Goal: Task Accomplishment & Management: Use online tool/utility

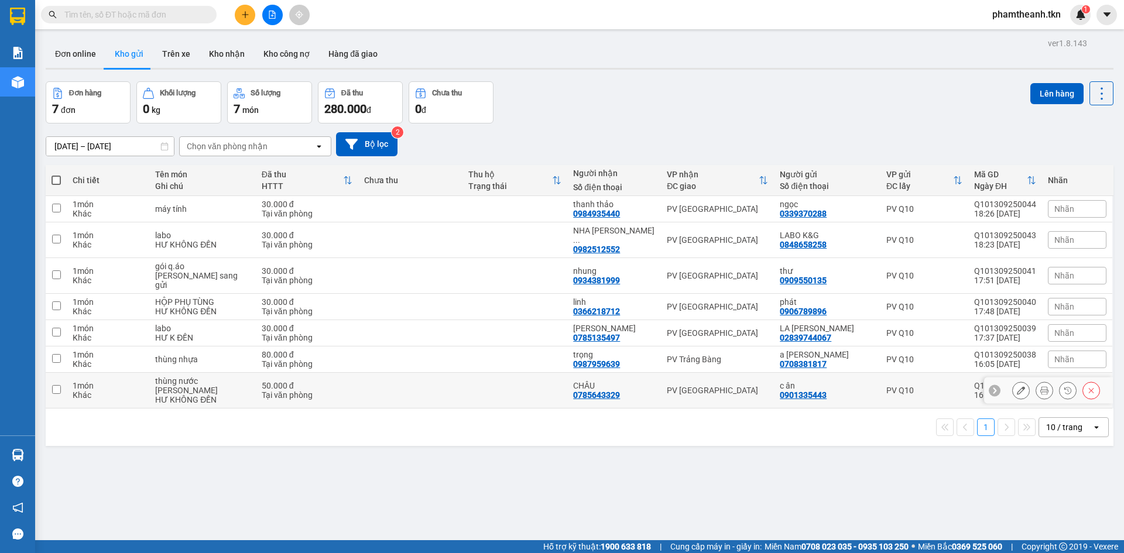
click at [573, 390] on div "0785643329" at bounding box center [596, 394] width 47 height 9
click at [530, 320] on td at bounding box center [514, 333] width 105 height 26
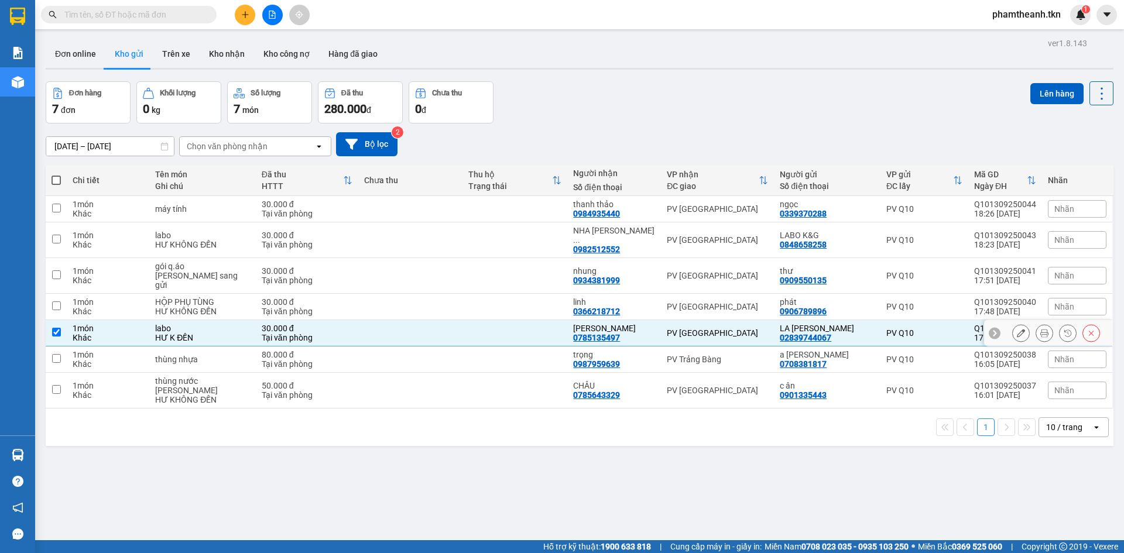
checkbox input "true"
click at [533, 294] on td at bounding box center [514, 307] width 105 height 26
checkbox input "true"
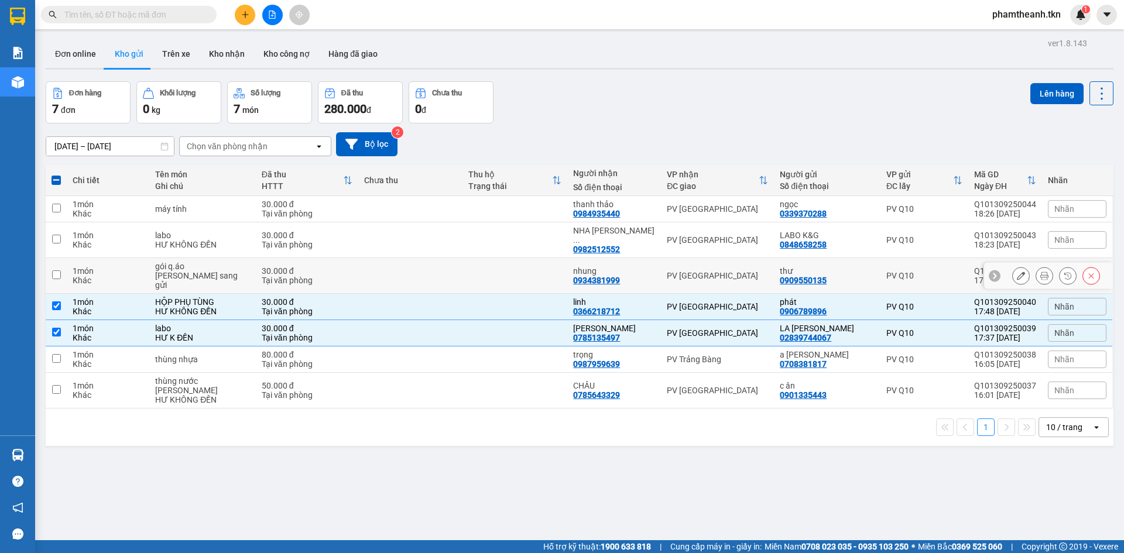
click at [532, 266] on td at bounding box center [514, 276] width 105 height 36
checkbox input "true"
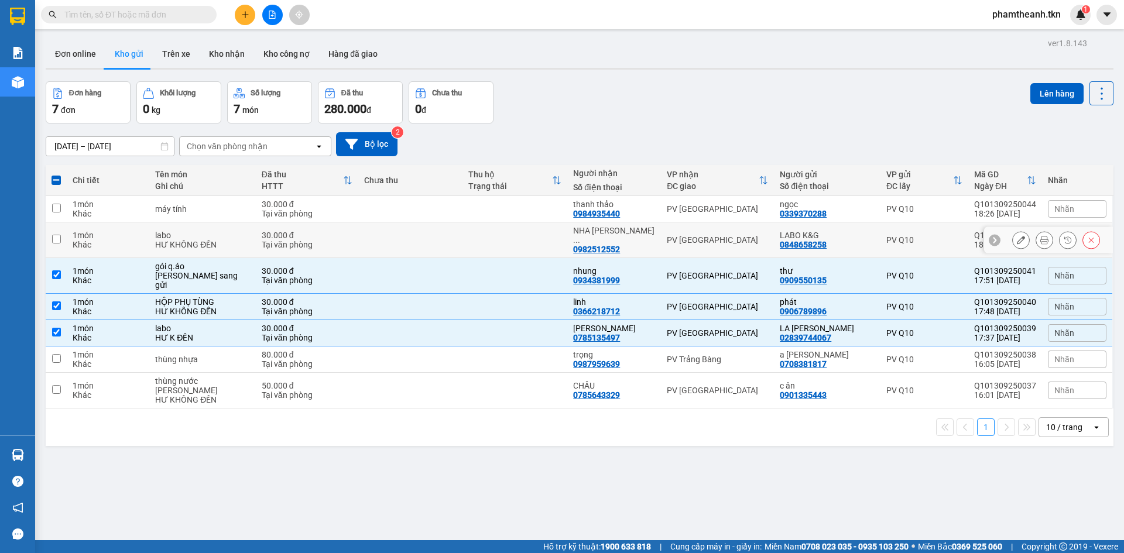
click at [541, 232] on td at bounding box center [514, 240] width 105 height 36
checkbox input "true"
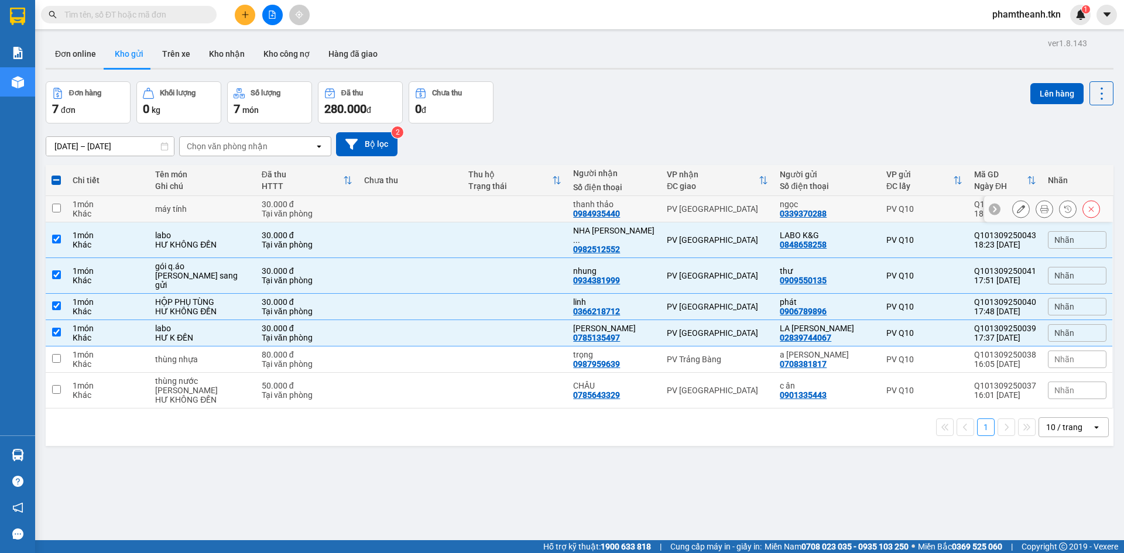
click at [519, 197] on td at bounding box center [514, 209] width 105 height 26
checkbox input "true"
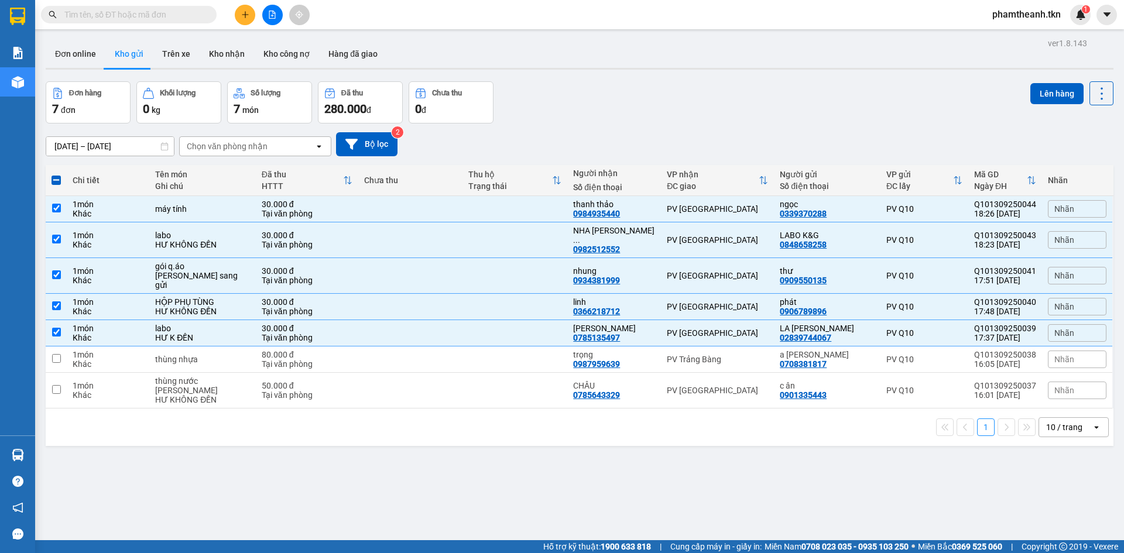
scroll to position [54, 0]
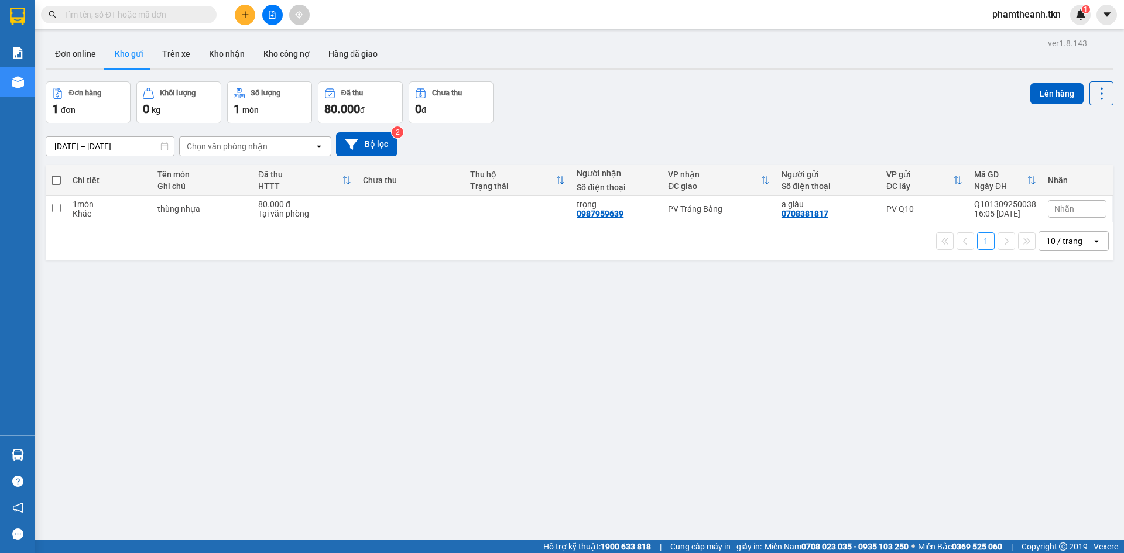
drag, startPoint x: 0, startPoint y: 0, endPoint x: 508, endPoint y: 187, distance: 541.2
click at [500, 187] on div "Trạng thái" at bounding box center [513, 185] width 86 height 9
click at [197, 208] on div "thùng nhựa" at bounding box center [201, 208] width 89 height 9
checkbox input "true"
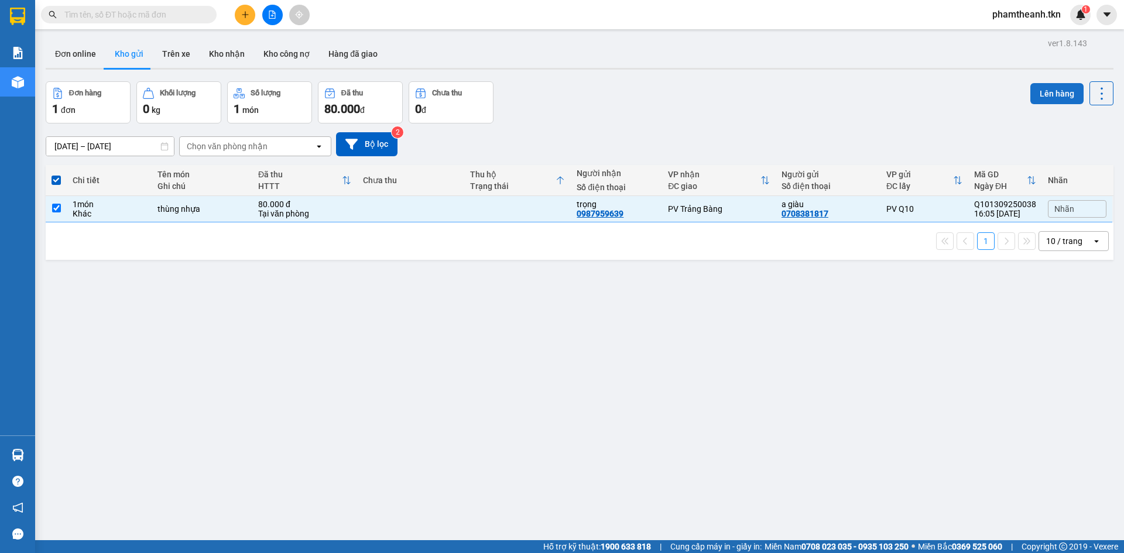
click at [1055, 83] on button "Lên hàng" at bounding box center [1056, 93] width 53 height 21
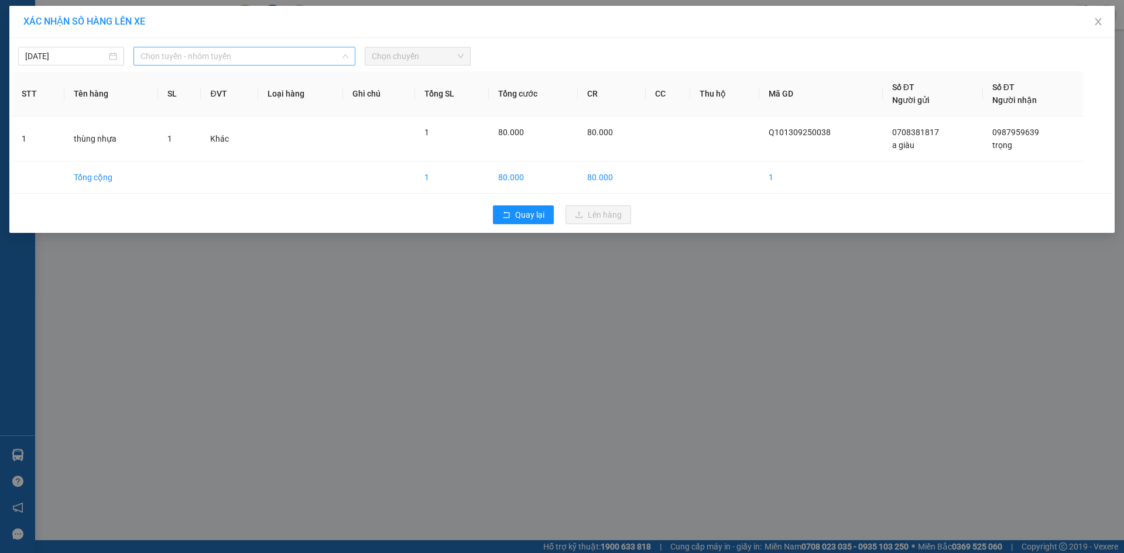
click at [245, 64] on span "Chọn tuyến - nhóm tuyến" at bounding box center [244, 56] width 208 height 18
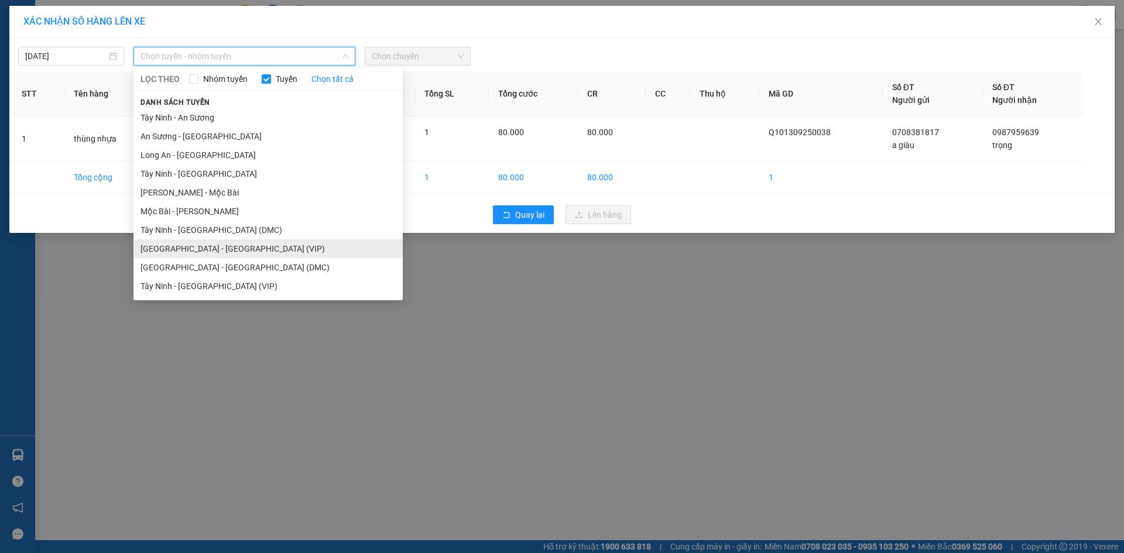
click at [215, 246] on li "Sài Gòn - Tây Ninh (VIP)" at bounding box center [267, 248] width 269 height 19
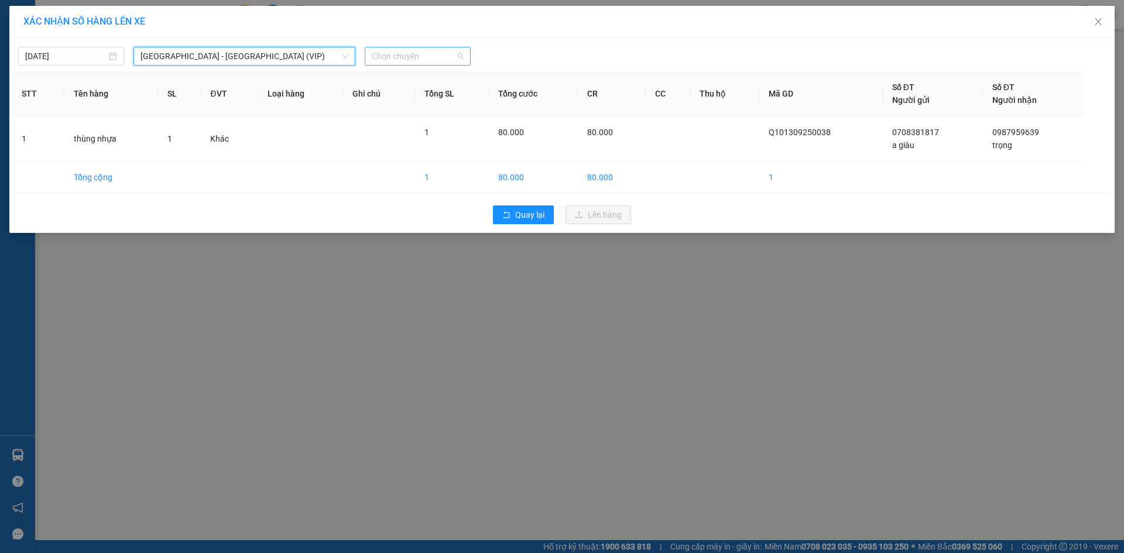
click at [431, 62] on span "Chọn chuyến" at bounding box center [418, 56] width 92 height 18
type input "50816"
click at [414, 71] on div "04:40 - 50H-508.16" at bounding box center [417, 79] width 105 height 19
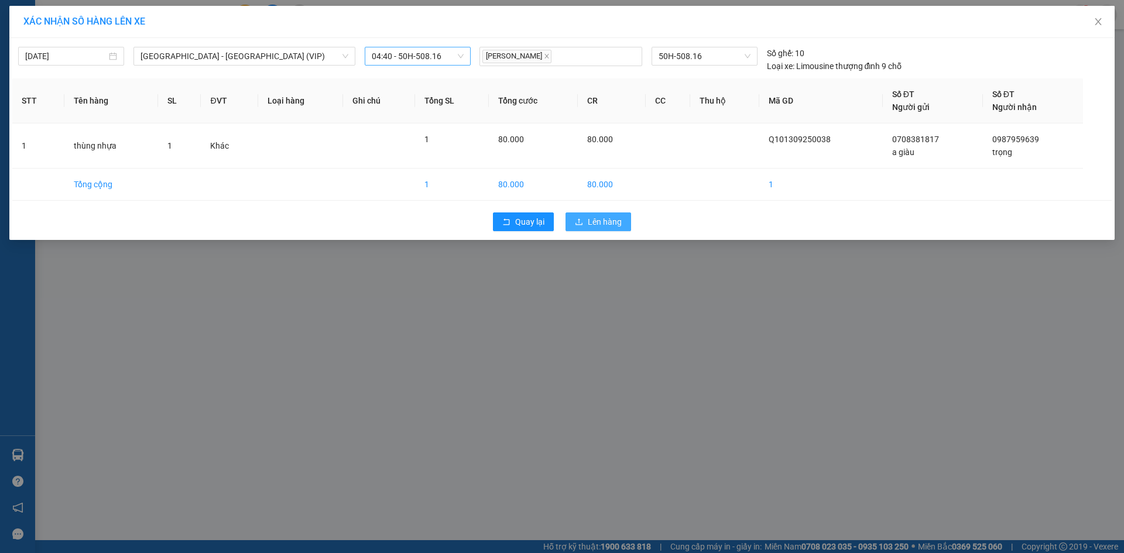
click at [605, 221] on span "Lên hàng" at bounding box center [605, 221] width 34 height 13
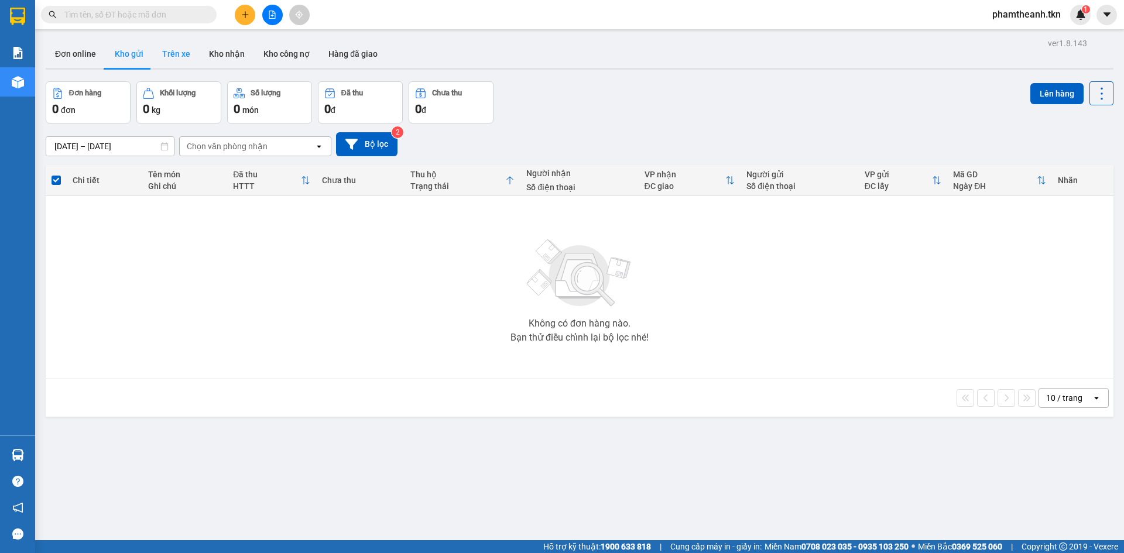
click at [189, 54] on button "Trên xe" at bounding box center [176, 54] width 47 height 28
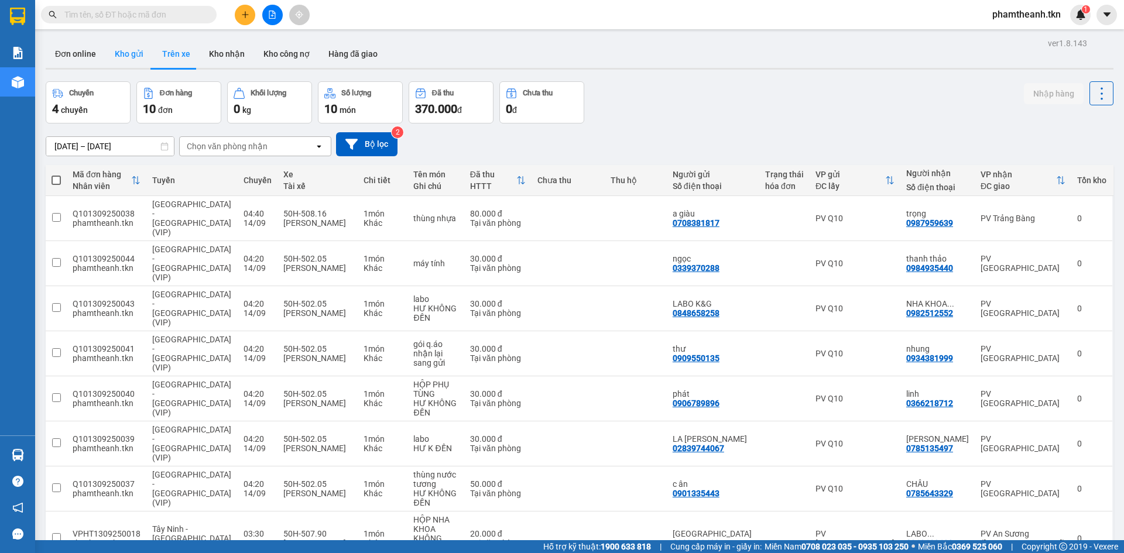
click at [139, 56] on button "Kho gửi" at bounding box center [128, 54] width 47 height 28
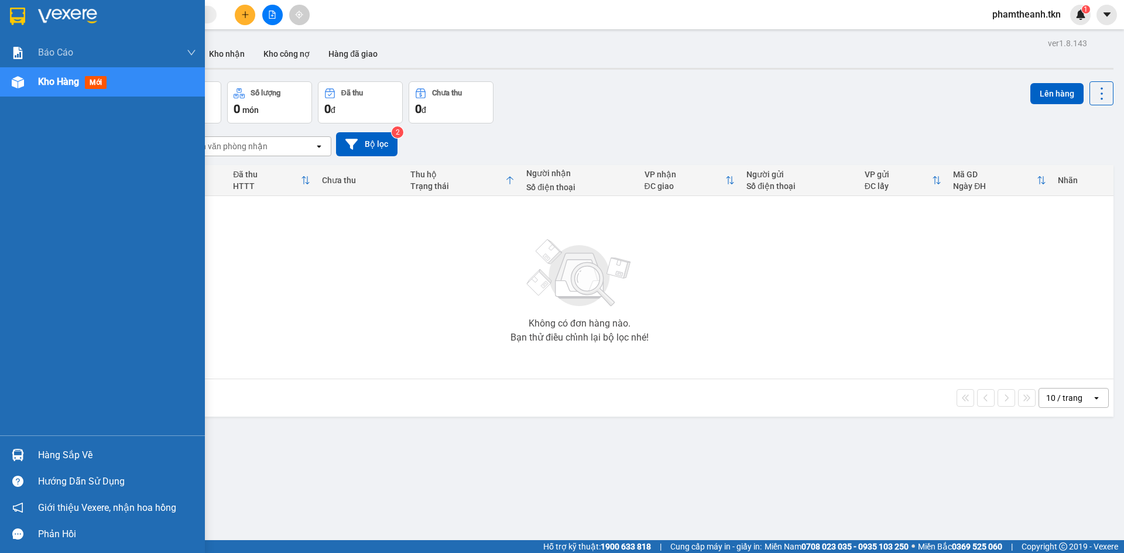
click at [29, 443] on div "Hàng sắp về" at bounding box center [102, 455] width 205 height 26
click at [57, 458] on div "Hàng sắp về" at bounding box center [117, 456] width 158 height 18
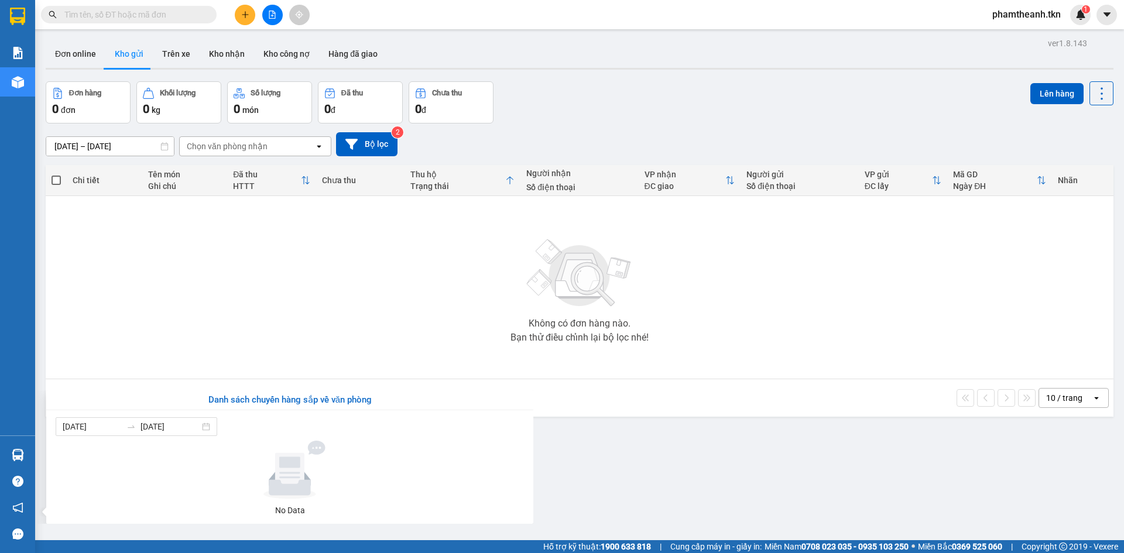
click at [256, 360] on section "Kết quả tìm kiếm ( 0 ) Bộ lọc No Data phamtheanh.tkn 1 Báo cáo Mẫu 1: Báo cáo d…" at bounding box center [562, 276] width 1124 height 553
